Goal: Task Accomplishment & Management: Manage account settings

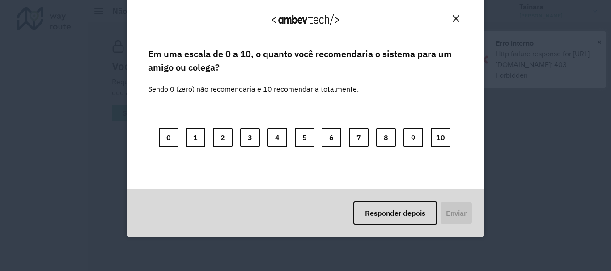
click at [598, 41] on div "Agradecemos seu feedback! Em uma escala de 0 a 10, o quanto você recomendaria o…" at bounding box center [305, 135] width 611 height 271
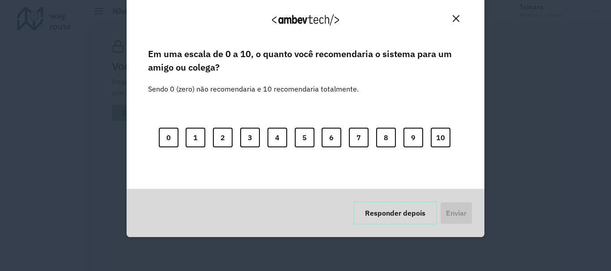
click at [396, 217] on button "Responder depois" at bounding box center [395, 213] width 84 height 23
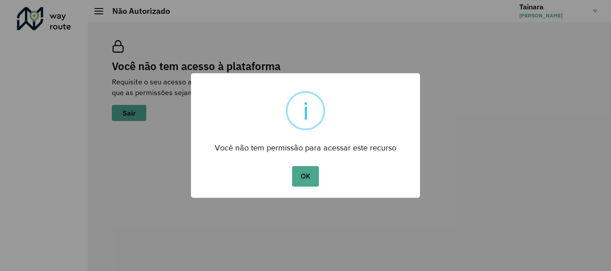
click at [534, 13] on div "× i Você não tem permissão para acessar este recurso OK No Cancel" at bounding box center [305, 135] width 611 height 271
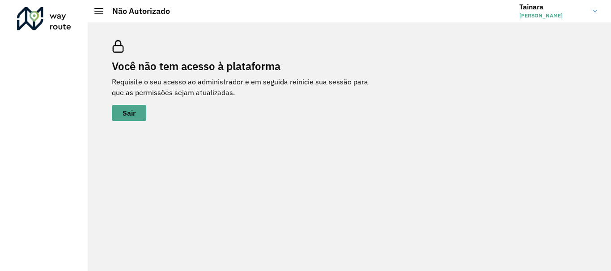
click at [542, 6] on h3 "Tainara" at bounding box center [552, 7] width 67 height 8
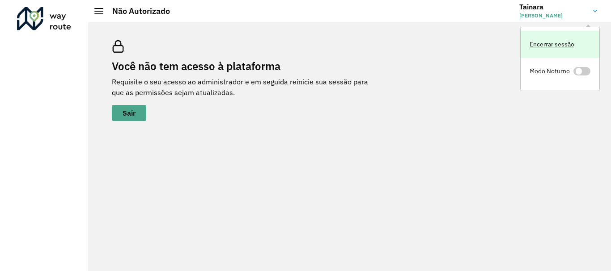
click at [550, 47] on link "Encerrar sessão" at bounding box center [559, 44] width 79 height 27
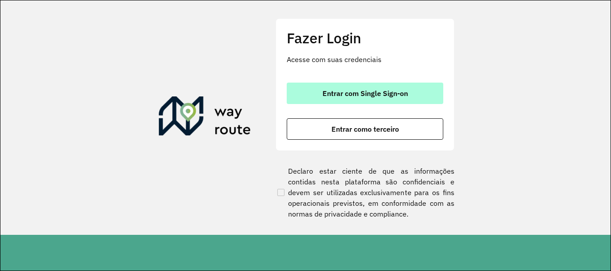
click at [376, 97] on span "Entrar com Single Sign-on" at bounding box center [364, 93] width 85 height 7
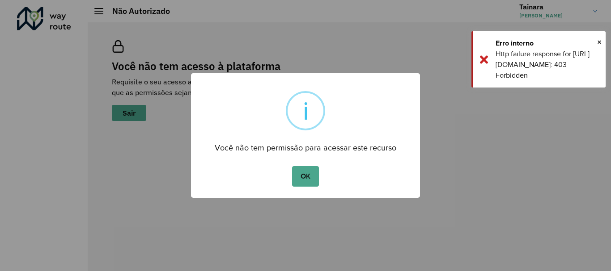
click at [474, 135] on div "× i Você não tem permissão para acessar este recurso OK No Cancel" at bounding box center [305, 135] width 611 height 271
